Goal: Information Seeking & Learning: Learn about a topic

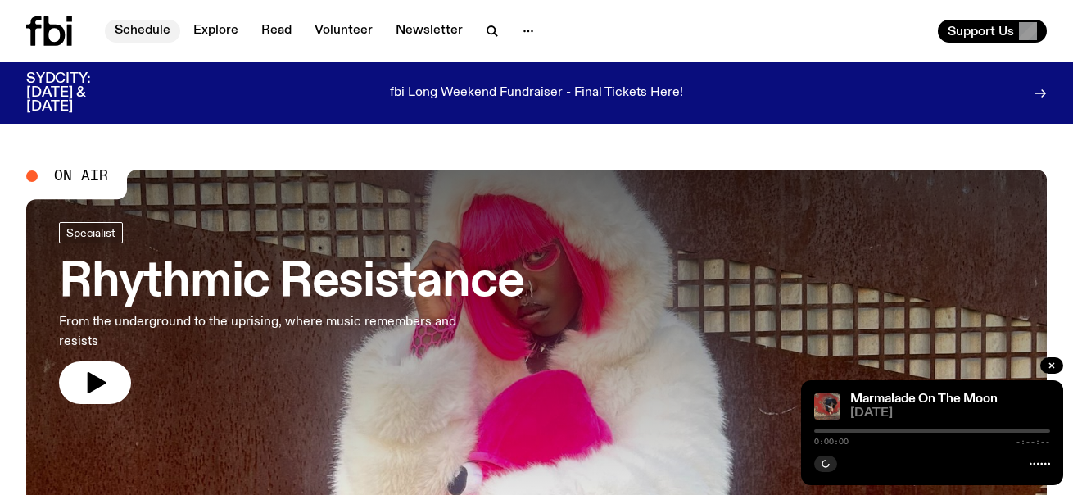
click at [135, 27] on link "Schedule" at bounding box center [142, 31] width 75 height 23
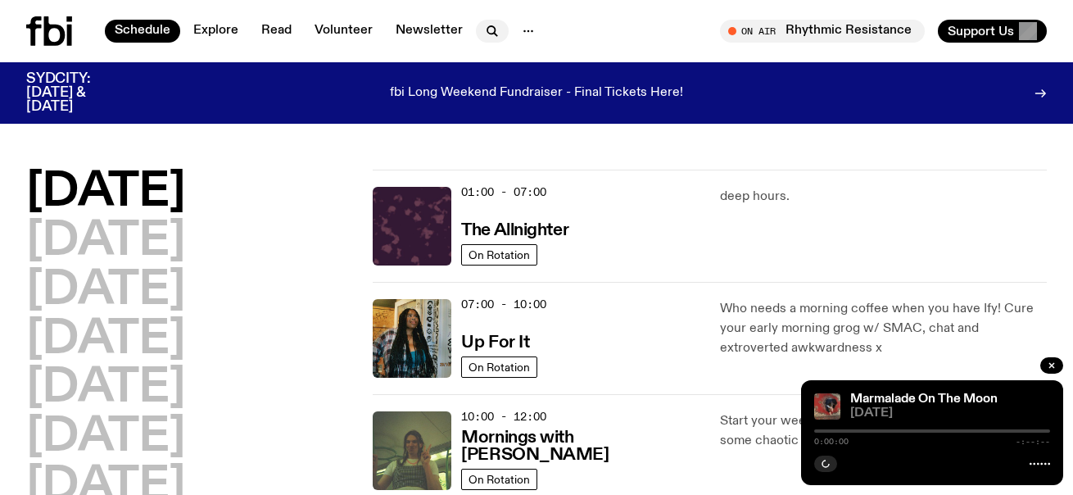
click at [487, 27] on icon "button" at bounding box center [490, 29] width 7 height 7
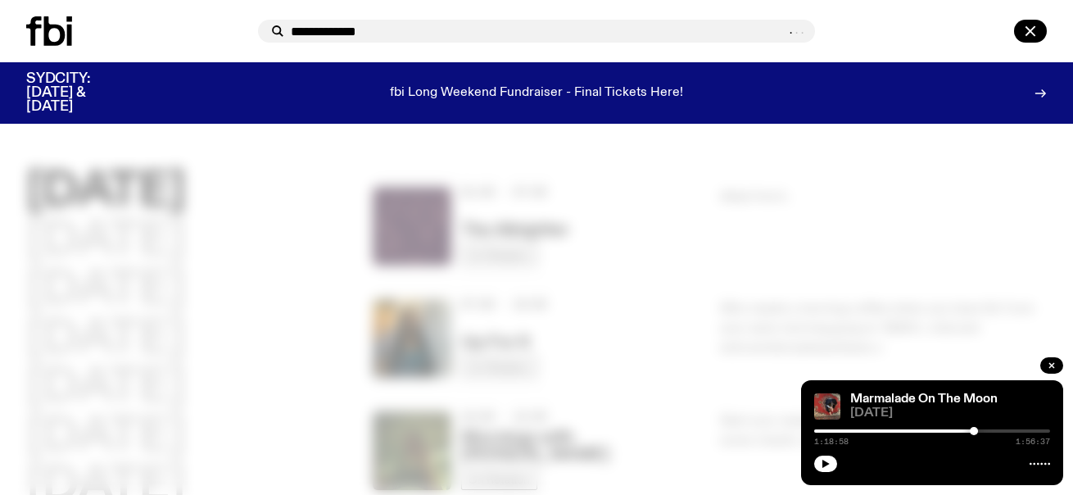
type input "**********"
click at [501, 243] on div at bounding box center [536, 247] width 1073 height 495
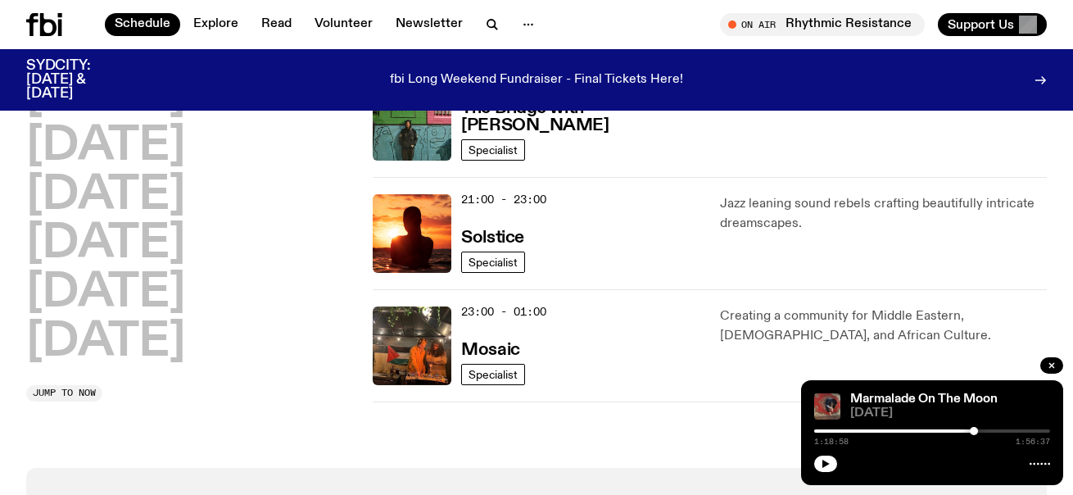
scroll to position [895, 0]
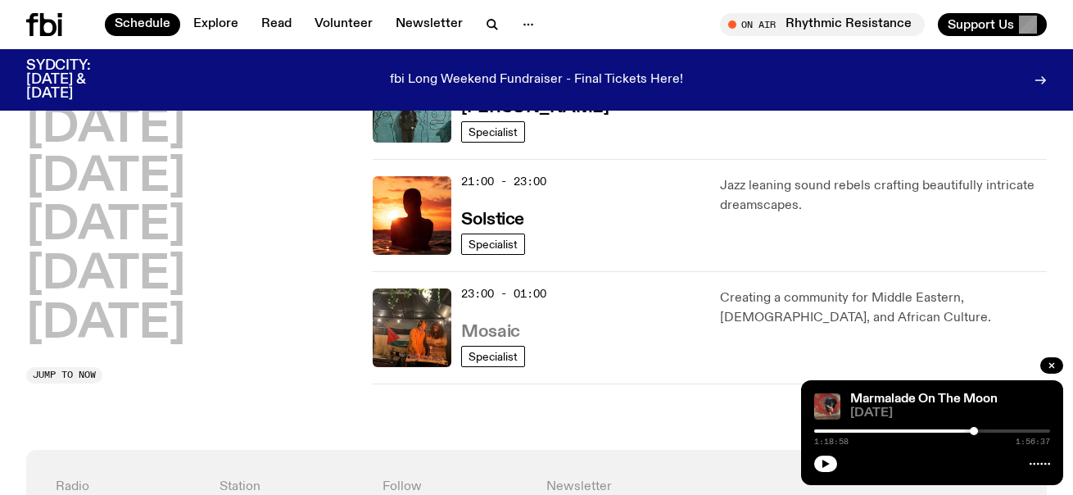
click at [487, 332] on h3 "Mosaic" at bounding box center [490, 332] width 58 height 17
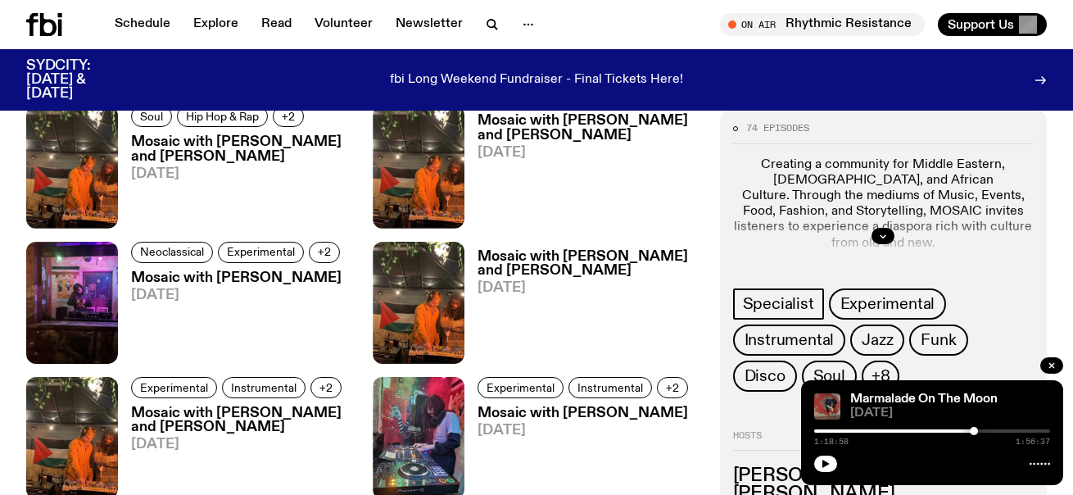
scroll to position [2485, 0]
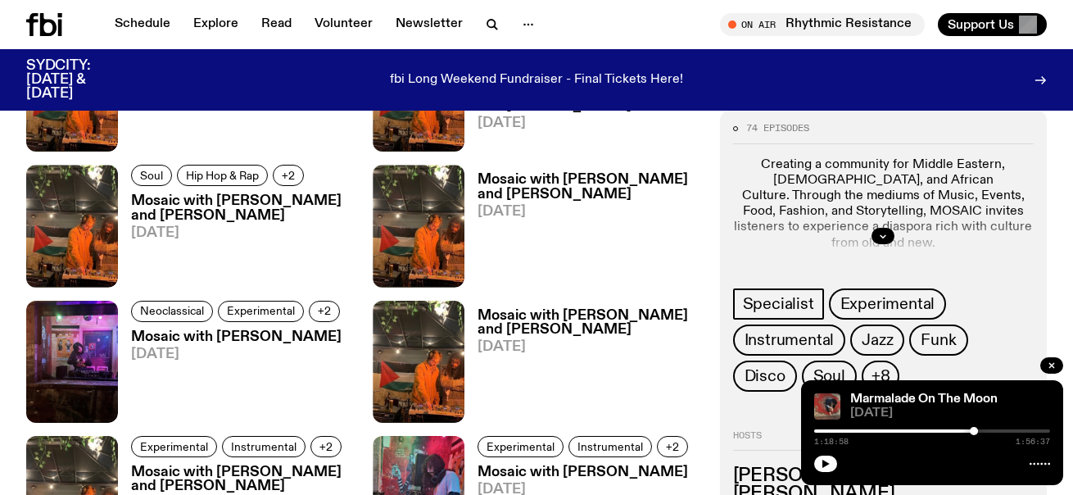
click at [537, 327] on h3 "Mosaic with [PERSON_NAME] and [PERSON_NAME]" at bounding box center [589, 323] width 222 height 28
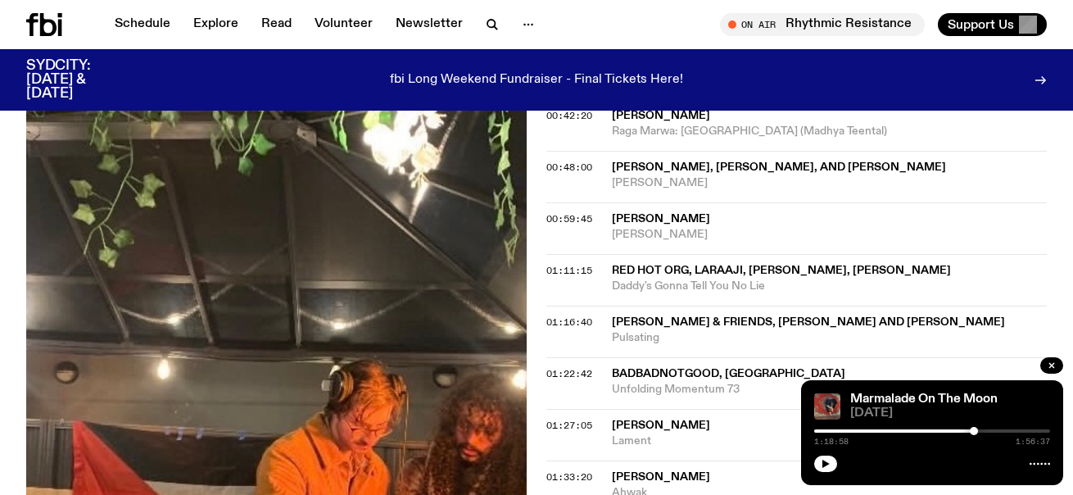
scroll to position [1097, 0]
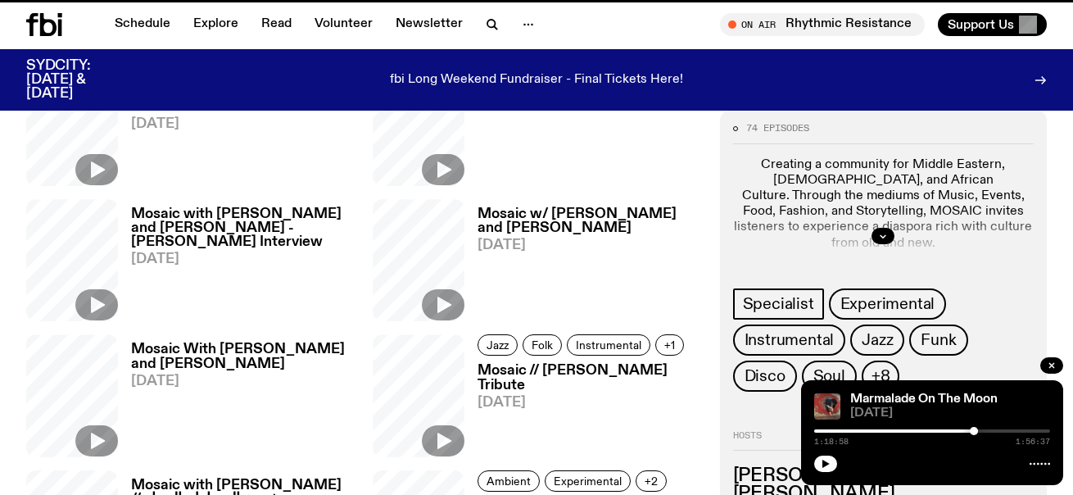
scroll to position [2485, 0]
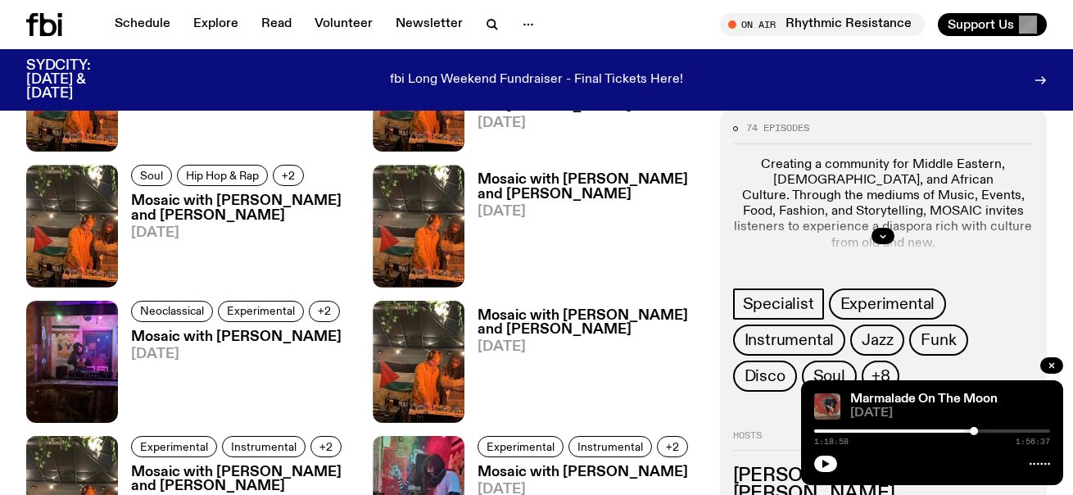
click at [233, 205] on h3 "Mosaic with [PERSON_NAME] and [PERSON_NAME]" at bounding box center [242, 208] width 222 height 28
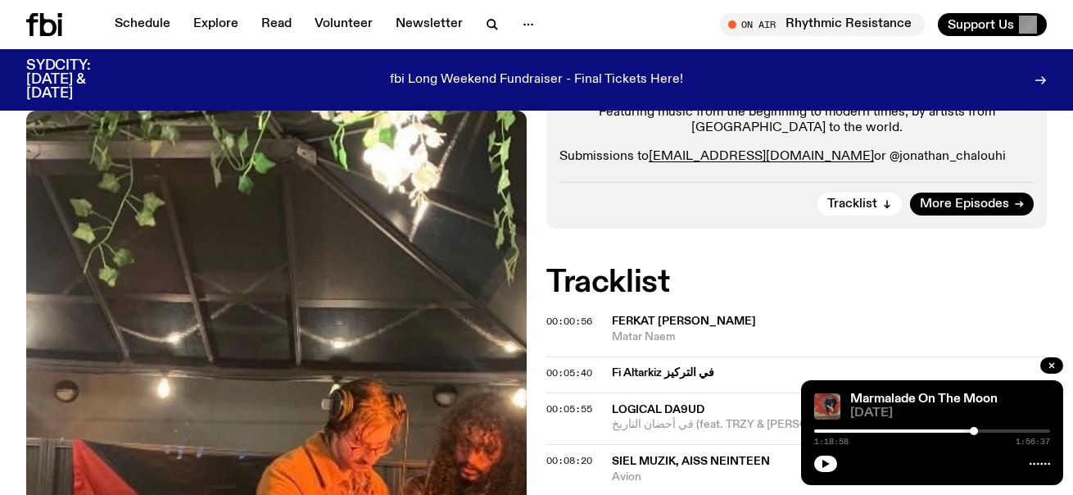
scroll to position [567, 0]
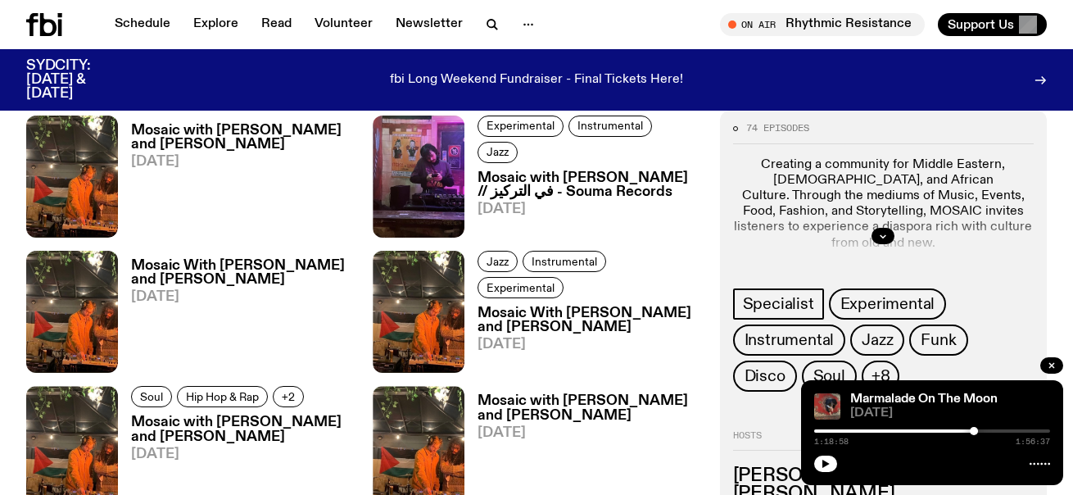
scroll to position [2234, 0]
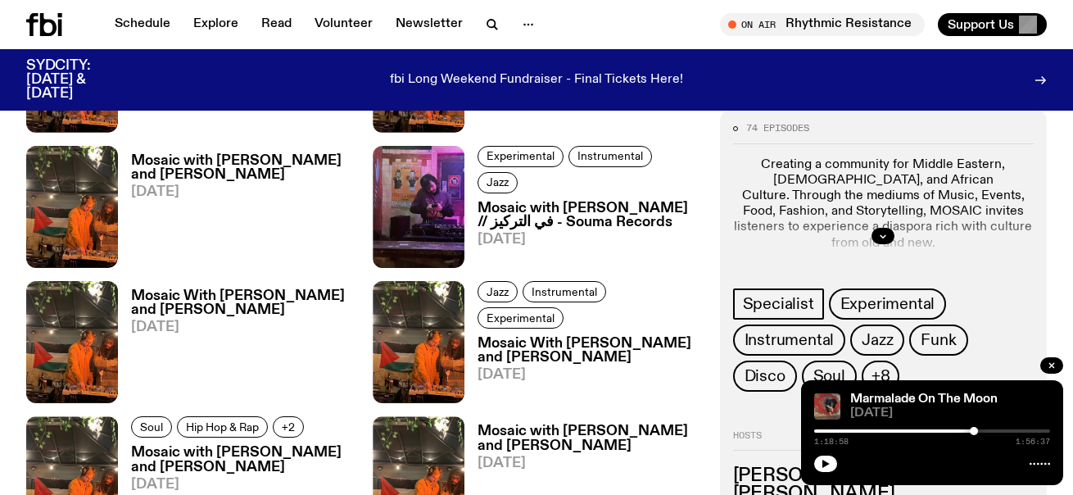
click at [523, 337] on h3 "Mosaic With [PERSON_NAME] and [PERSON_NAME]" at bounding box center [589, 351] width 222 height 28
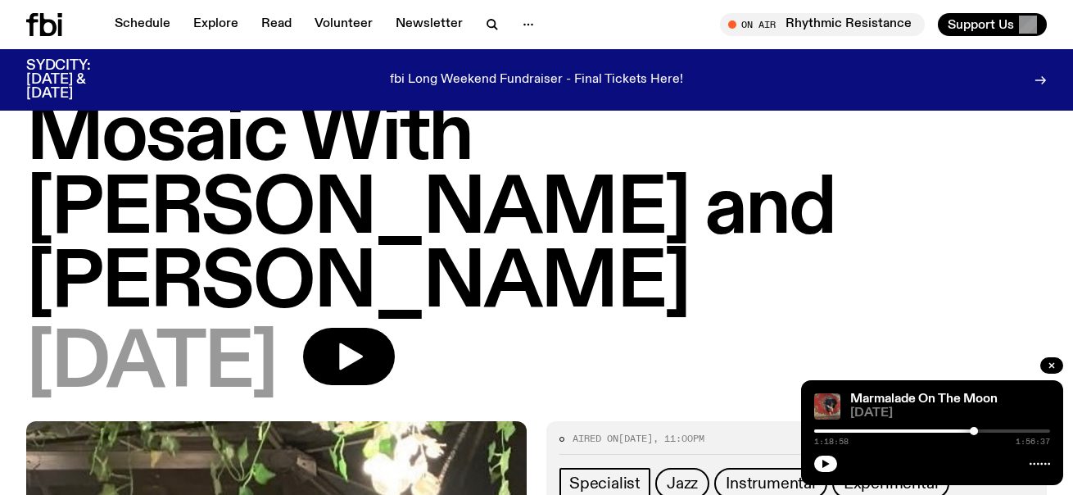
scroll to position [34, 0]
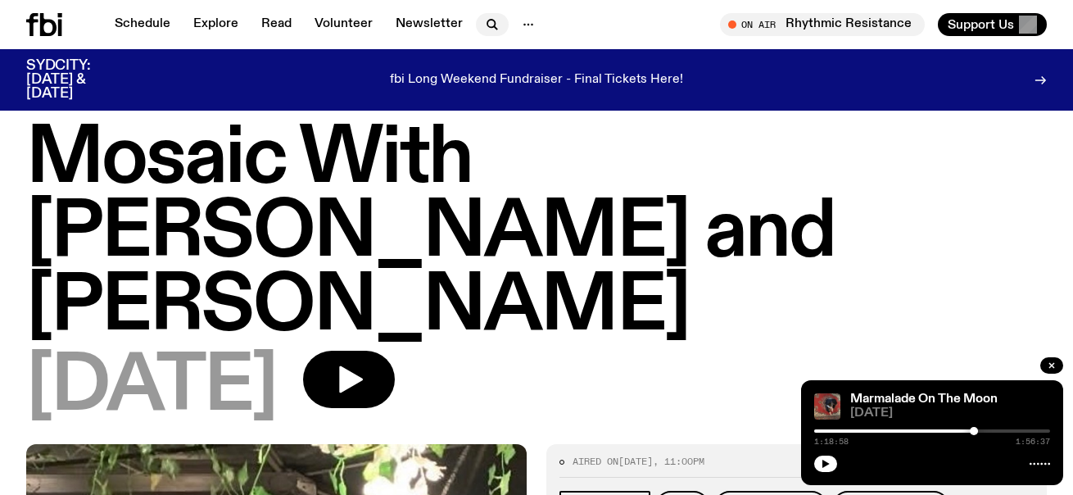
click at [487, 17] on icon "button" at bounding box center [492, 25] width 20 height 20
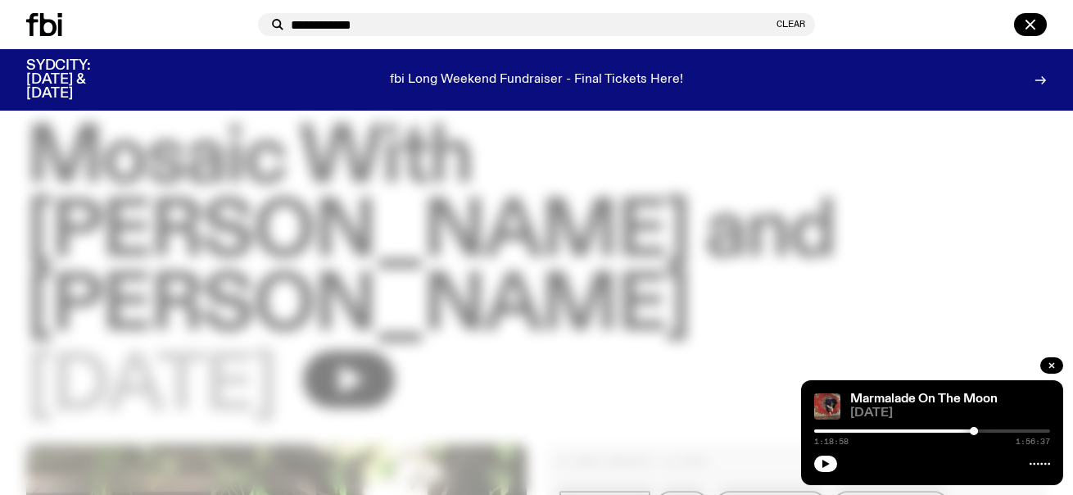
type input "**********"
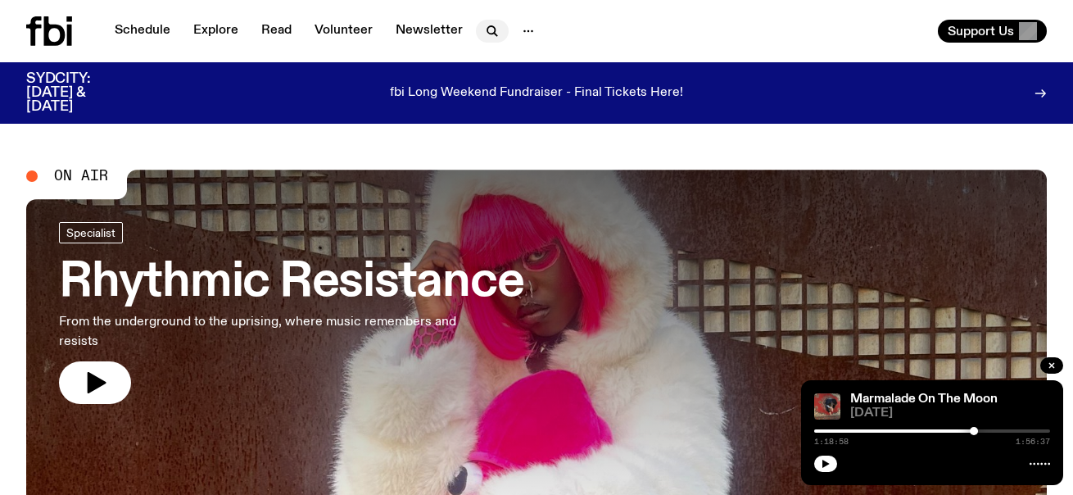
click at [485, 29] on icon "button" at bounding box center [492, 31] width 20 height 20
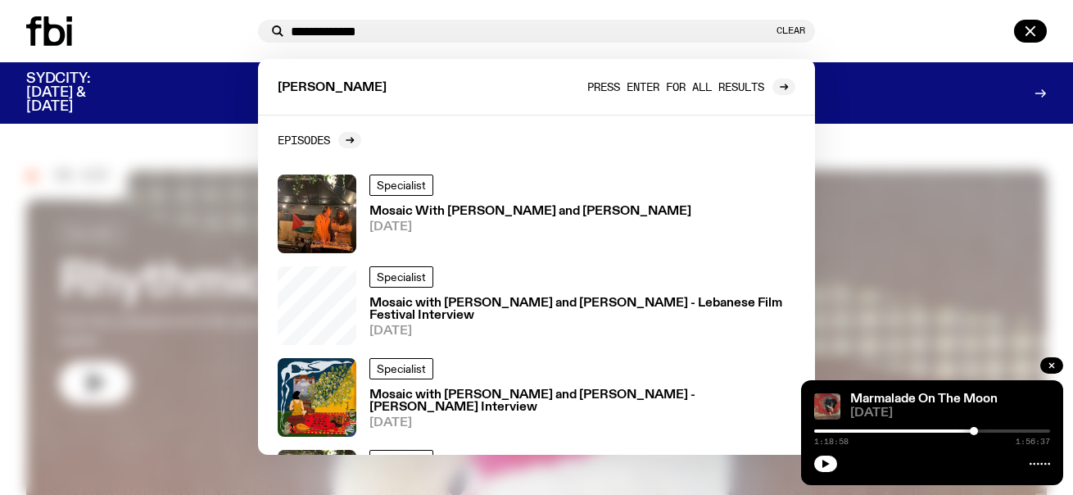
type input "**********"
click at [778, 95] on link "Press enter for all results" at bounding box center [691, 87] width 208 height 16
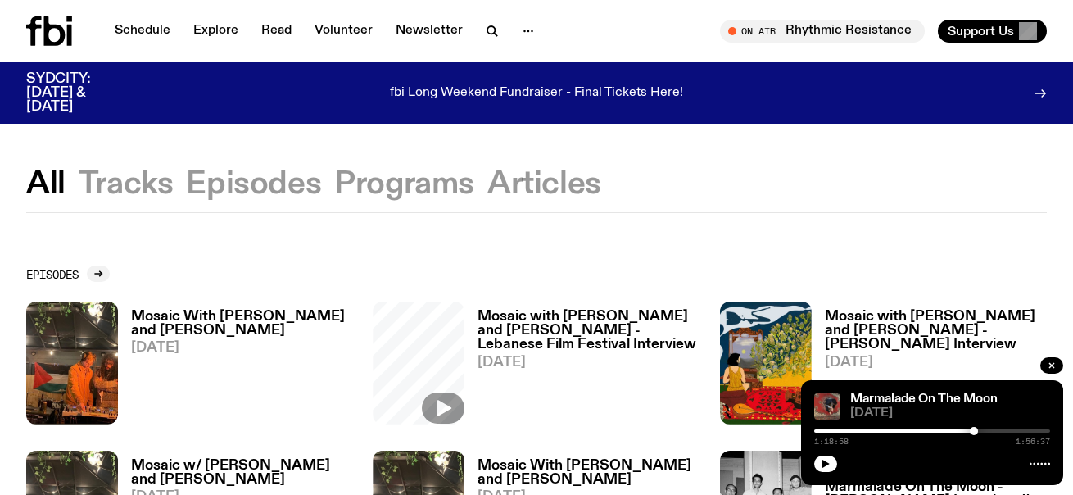
click at [410, 185] on button "Programs" at bounding box center [404, 184] width 140 height 29
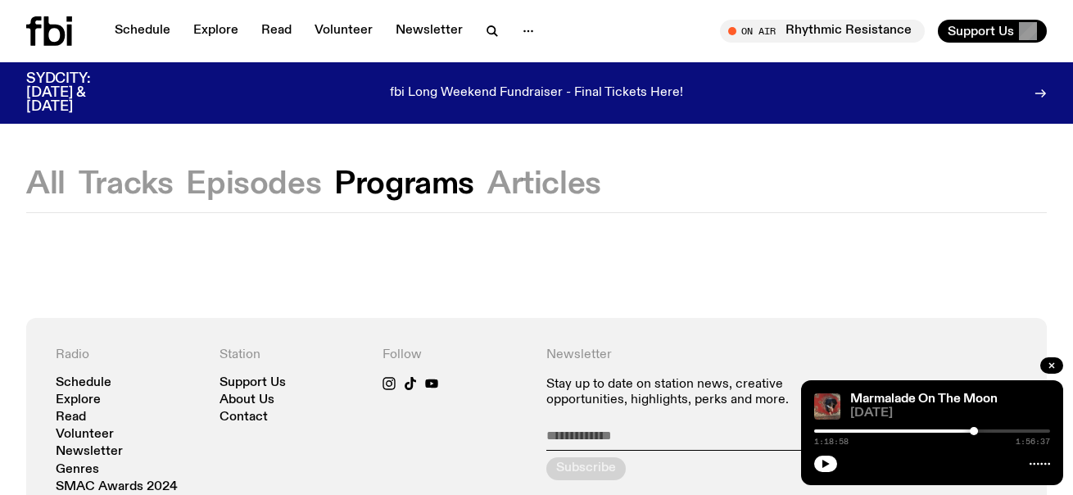
click at [160, 193] on button "Tracks" at bounding box center [126, 184] width 95 height 29
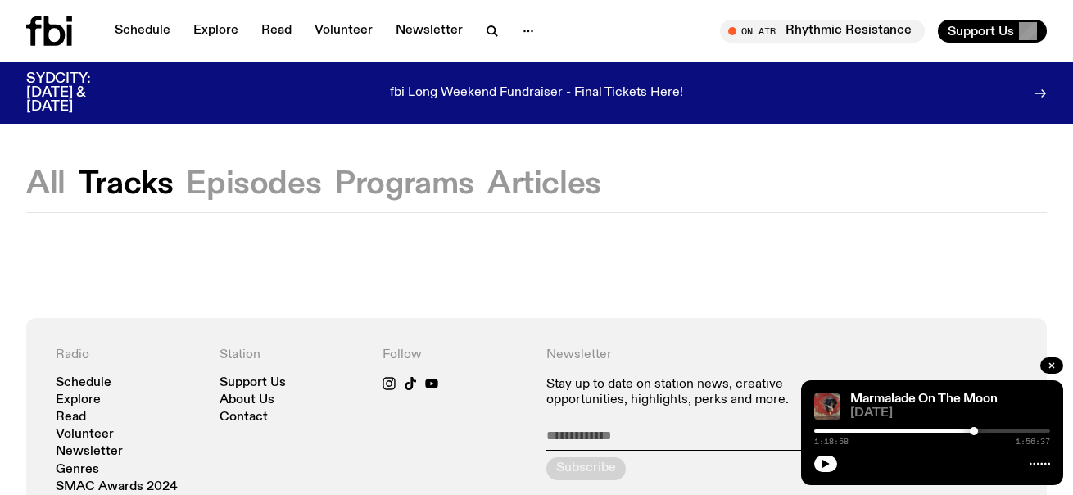
click at [61, 188] on button "All" at bounding box center [45, 184] width 39 height 29
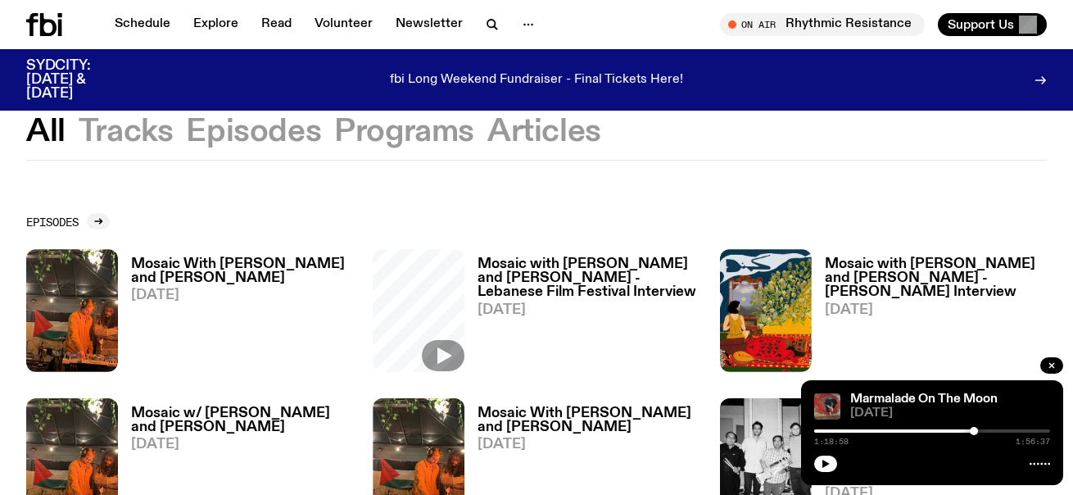
scroll to position [31, 0]
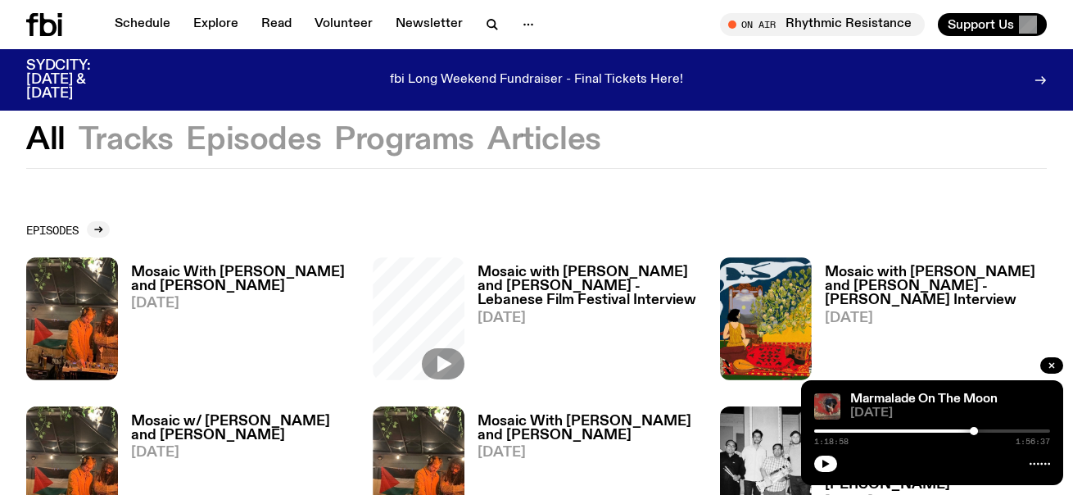
click at [140, 136] on button "Tracks" at bounding box center [126, 139] width 95 height 29
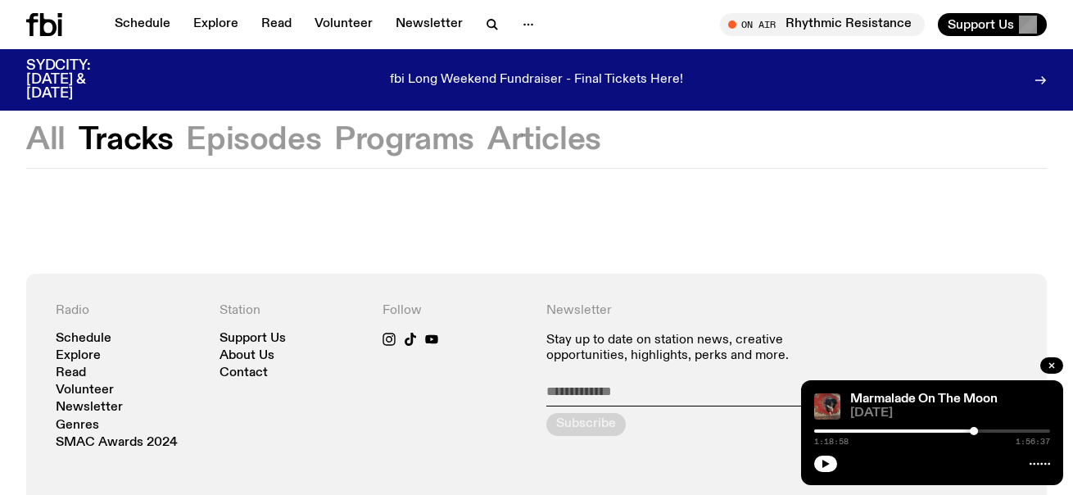
click at [247, 134] on button "Episodes" at bounding box center [253, 139] width 135 height 29
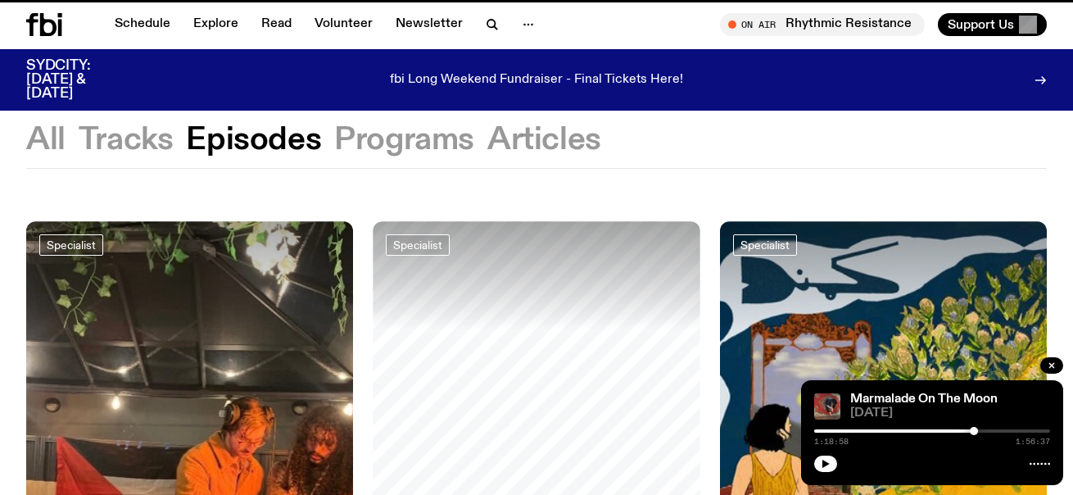
click at [393, 134] on button "Programs" at bounding box center [404, 139] width 140 height 29
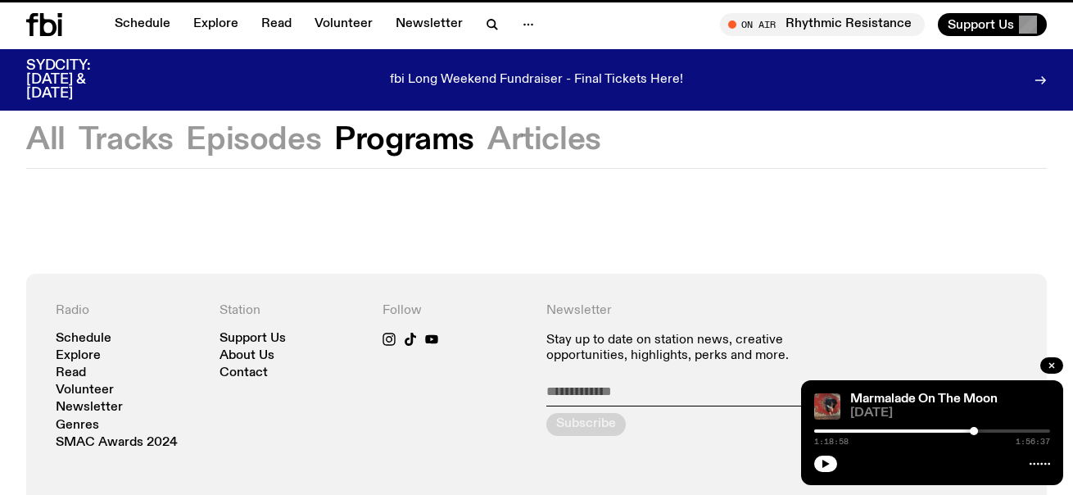
click at [308, 143] on button "Episodes" at bounding box center [253, 139] width 135 height 29
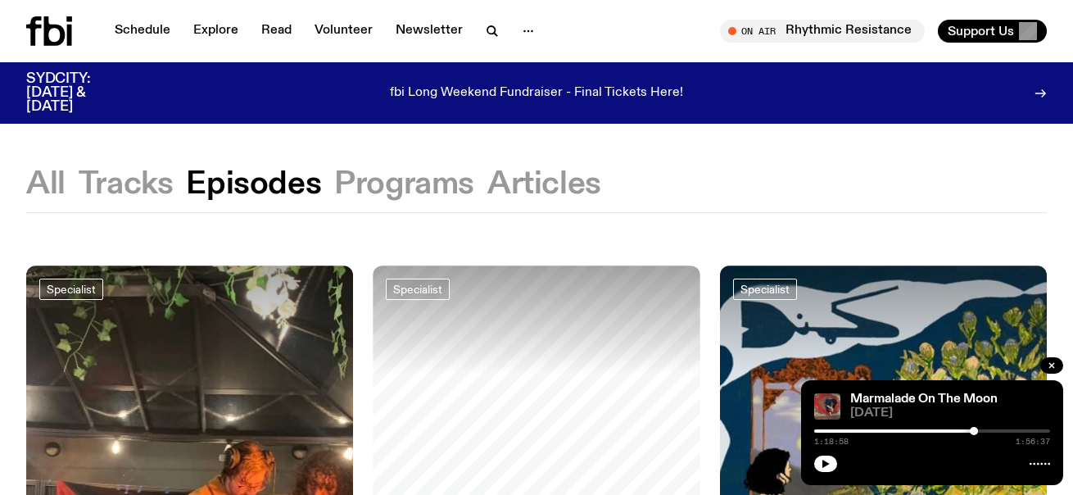
click at [563, 193] on button "Articles" at bounding box center [544, 184] width 114 height 29
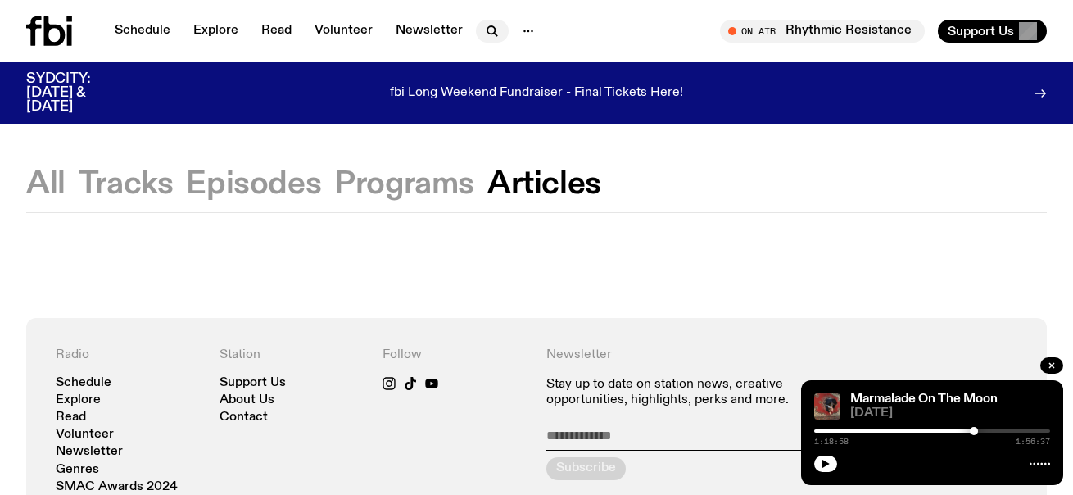
click at [490, 27] on icon "button" at bounding box center [490, 29] width 7 height 7
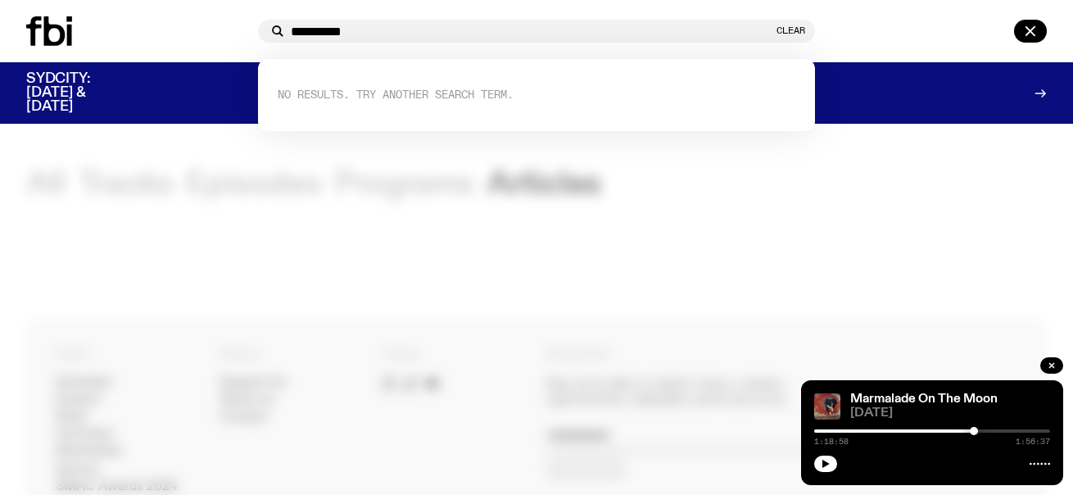
type input "**********"
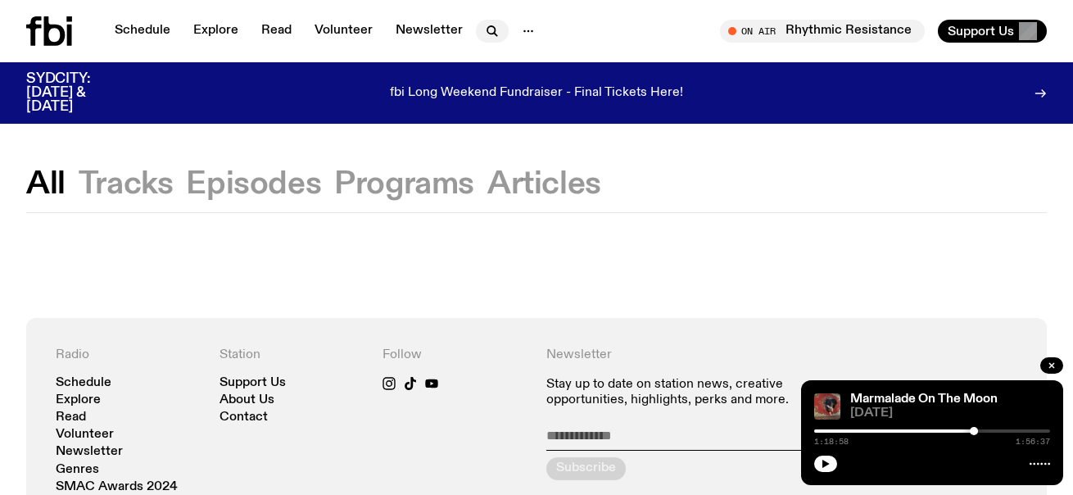
click at [489, 25] on icon "button" at bounding box center [492, 31] width 20 height 20
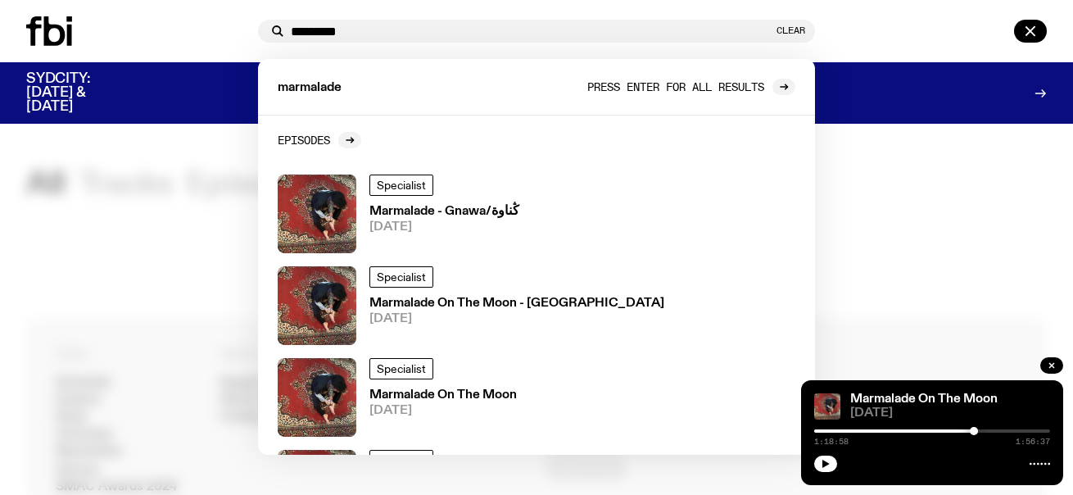
type input "*********"
click at [631, 82] on span "Press enter for all results" at bounding box center [675, 86] width 177 height 12
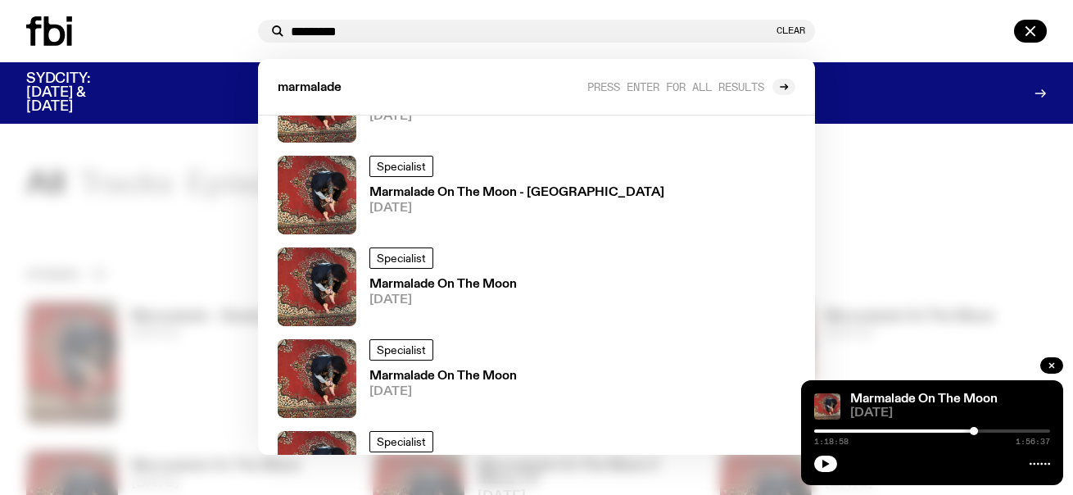
scroll to position [117, 0]
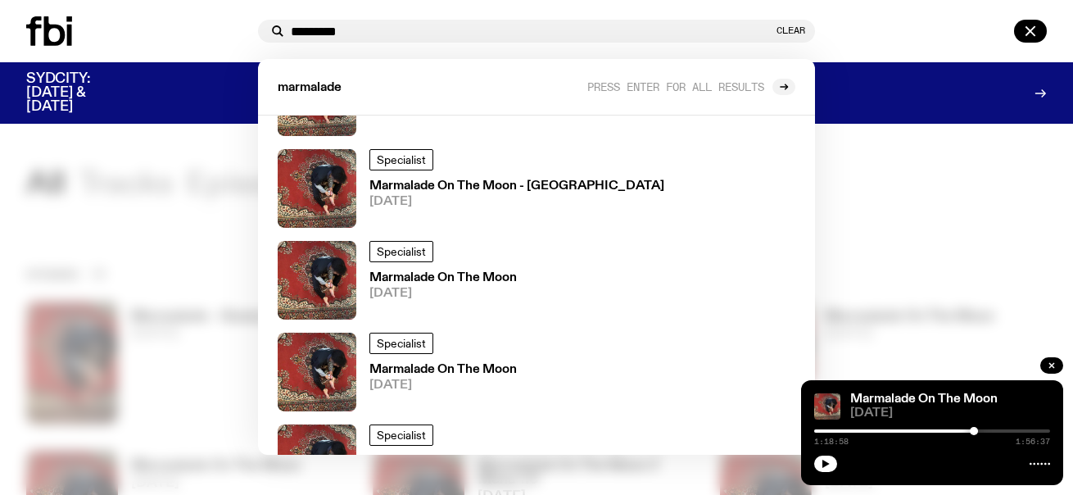
click at [41, 317] on div at bounding box center [536, 247] width 1073 height 495
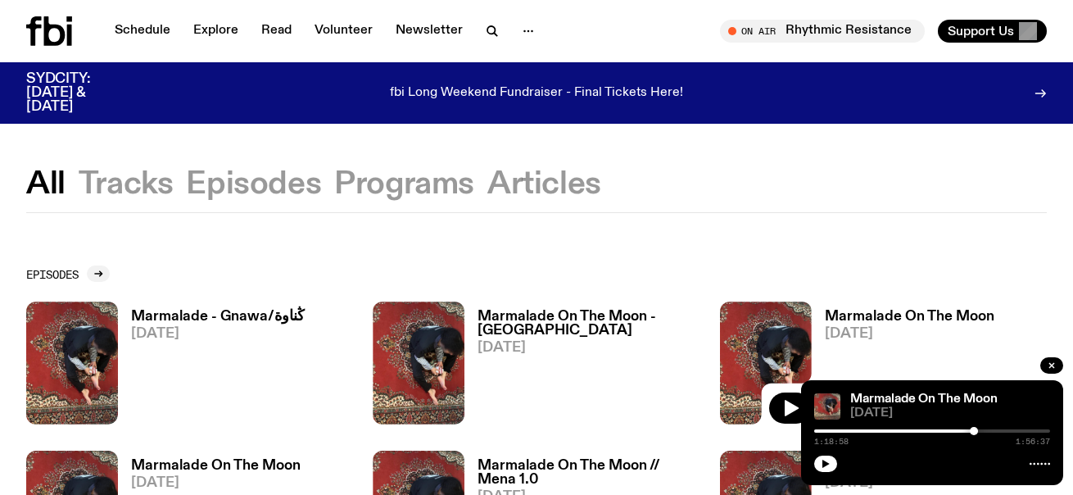
click at [159, 306] on div "Marmalade - Gnawa/ڭناوة [DATE]" at bounding box center [211, 362] width 187 height 122
click at [173, 312] on h3 "Marmalade - Gnawa/ڭناوة" at bounding box center [218, 317] width 174 height 14
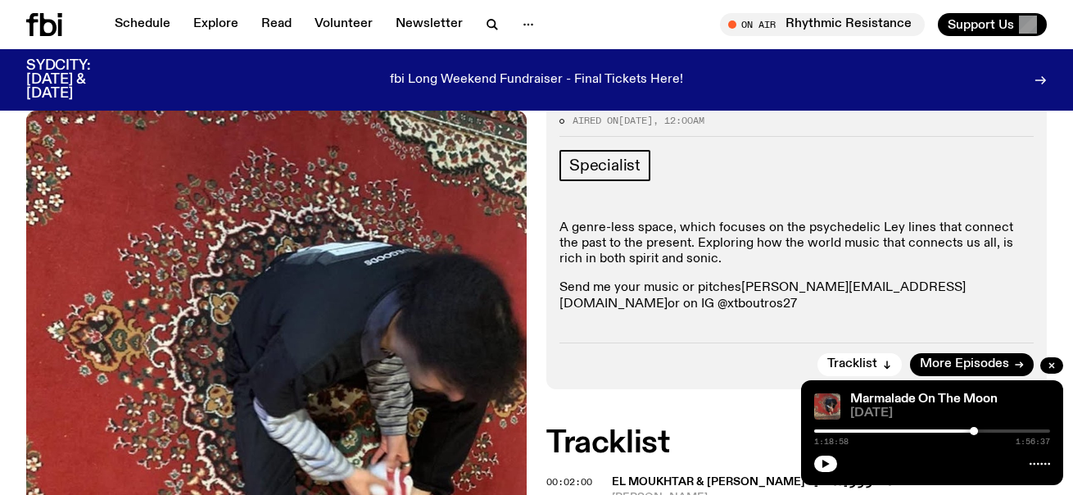
scroll to position [231, 0]
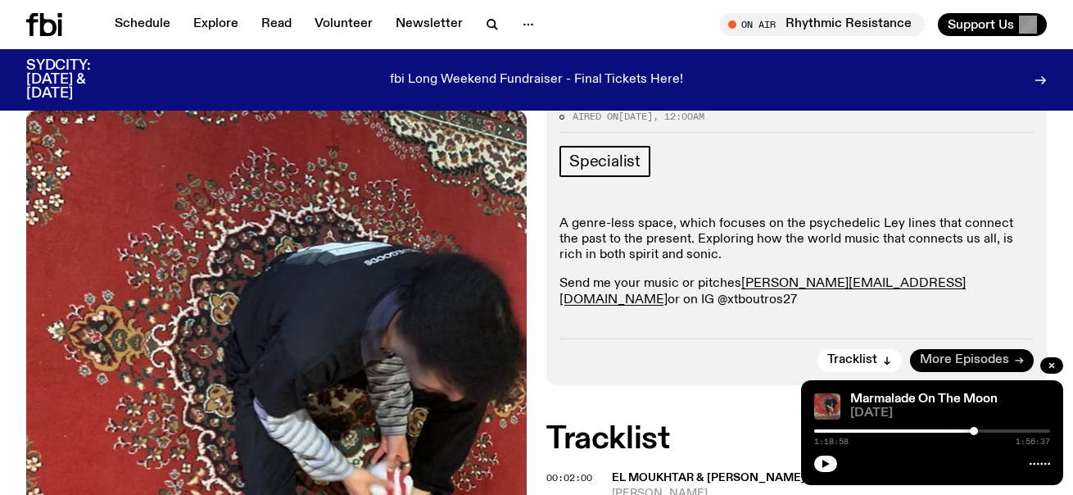
click at [935, 354] on span "More Episodes" at bounding box center [964, 360] width 89 height 12
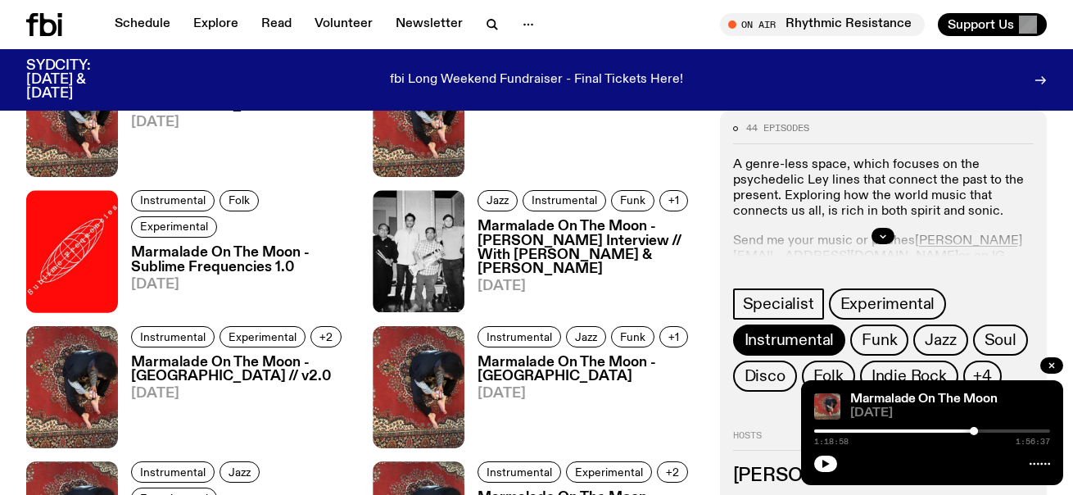
scroll to position [1249, 0]
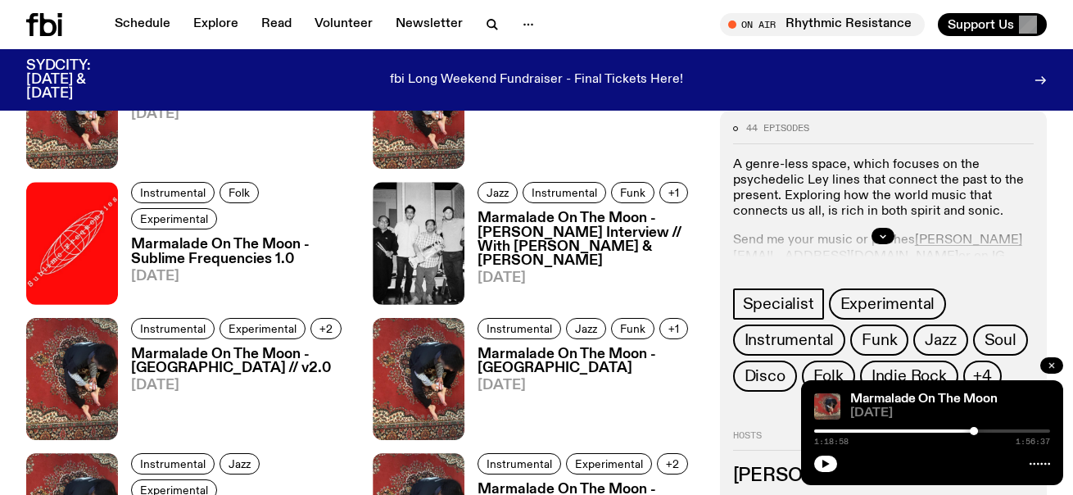
click at [1044, 365] on button "button" at bounding box center [1051, 365] width 23 height 16
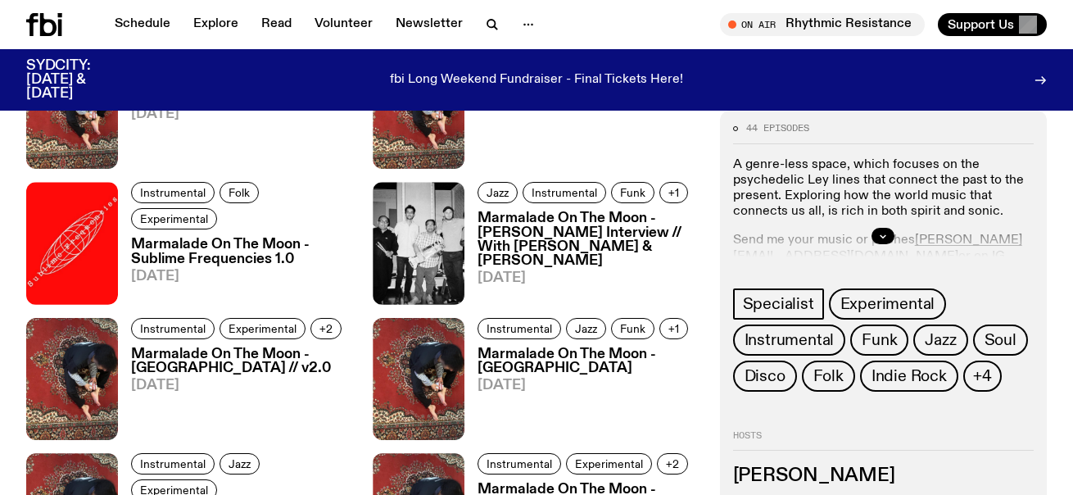
scroll to position [1328, 0]
